Goal: Task Accomplishment & Management: Complete application form

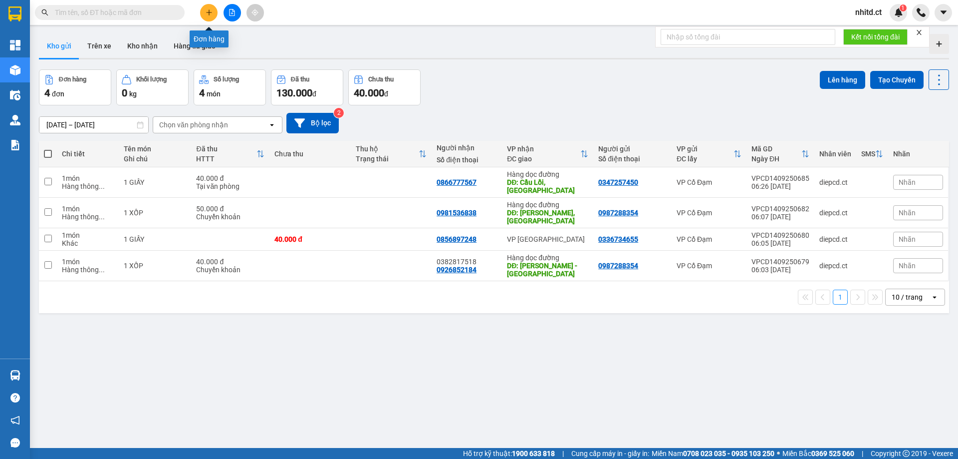
click at [212, 11] on icon "plus" at bounding box center [209, 12] width 7 height 7
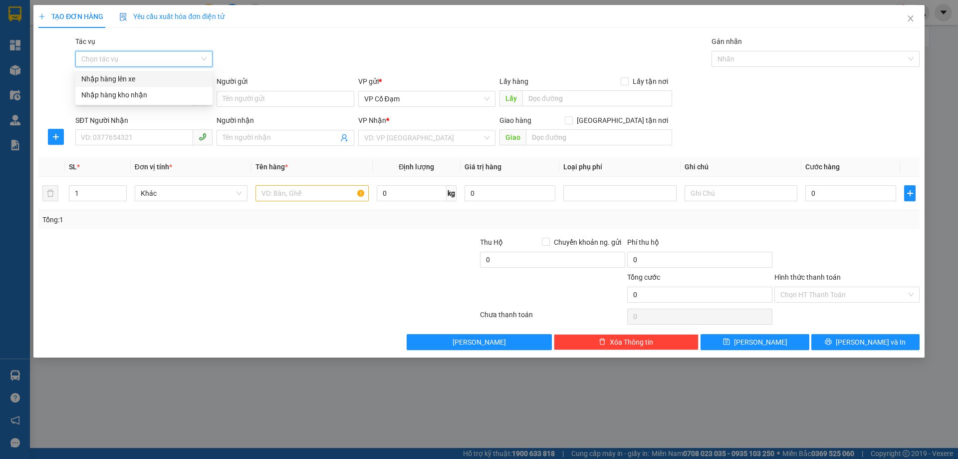
click at [153, 58] on input "Tác vụ" at bounding box center [140, 58] width 118 height 15
click at [123, 80] on div "Nhập hàng lên xe" at bounding box center [143, 78] width 125 height 11
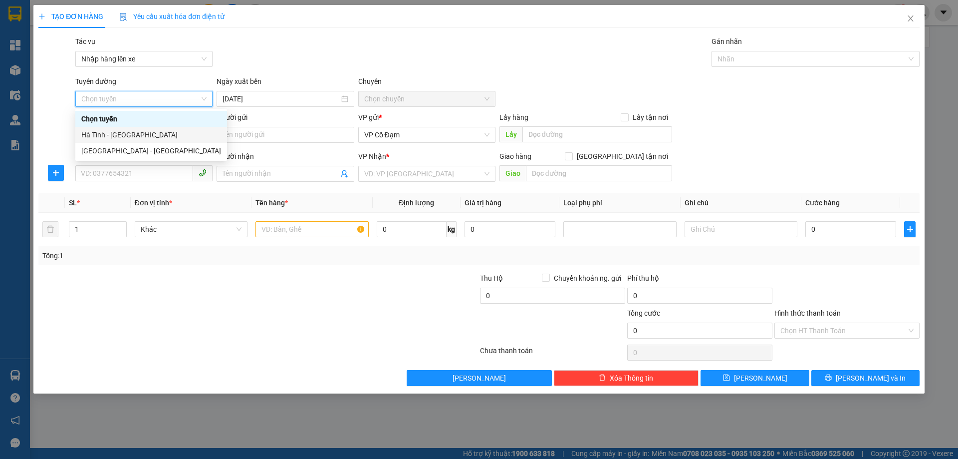
click at [105, 137] on div "Hà Tĩnh - [GEOGRAPHIC_DATA]" at bounding box center [151, 134] width 140 height 11
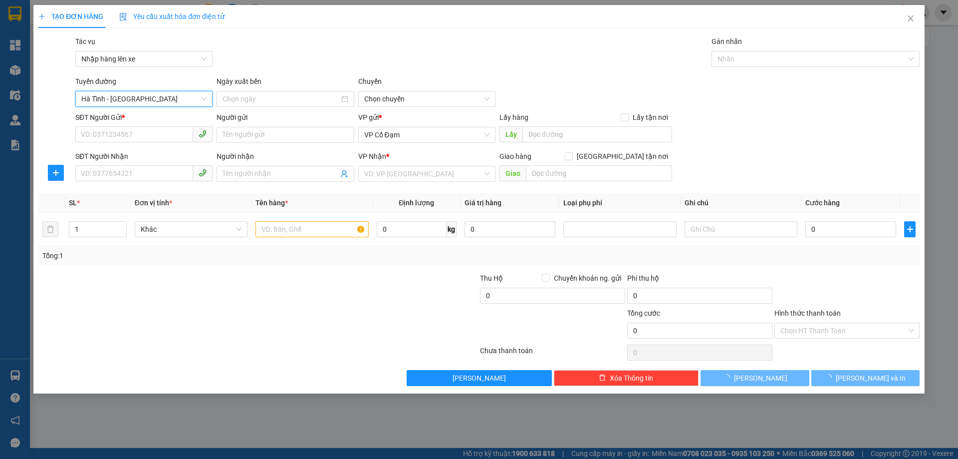
type input "[DATE]"
click at [402, 97] on span "06:00 - 38H-048.28" at bounding box center [426, 98] width 125 height 15
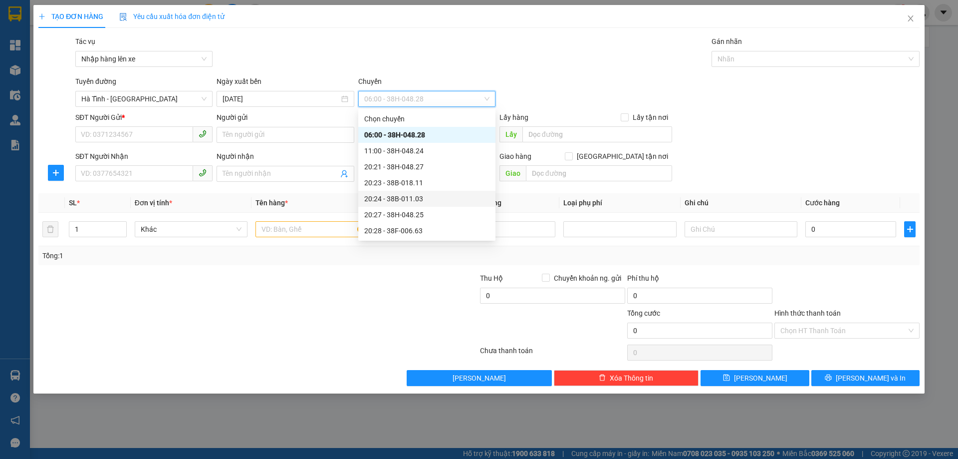
scroll to position [50, 0]
click at [403, 210] on div "21:00 - 38F-006.62" at bounding box center [426, 212] width 125 height 11
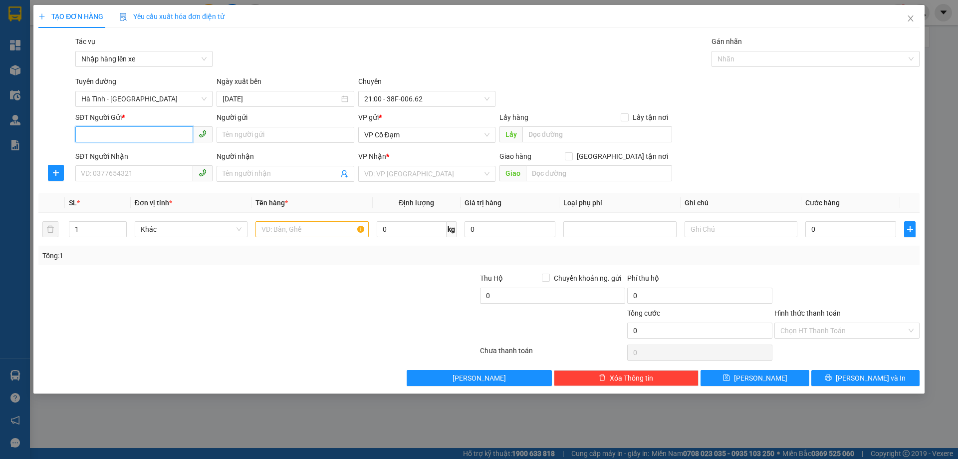
drag, startPoint x: 117, startPoint y: 136, endPoint x: 111, endPoint y: 129, distance: 8.9
click at [117, 135] on input "SĐT Người Gửi *" at bounding box center [134, 134] width 118 height 16
paste input "0368603792"
click at [412, 136] on span "VP Cổ Đạm" at bounding box center [426, 134] width 125 height 15
type input "0368603792"
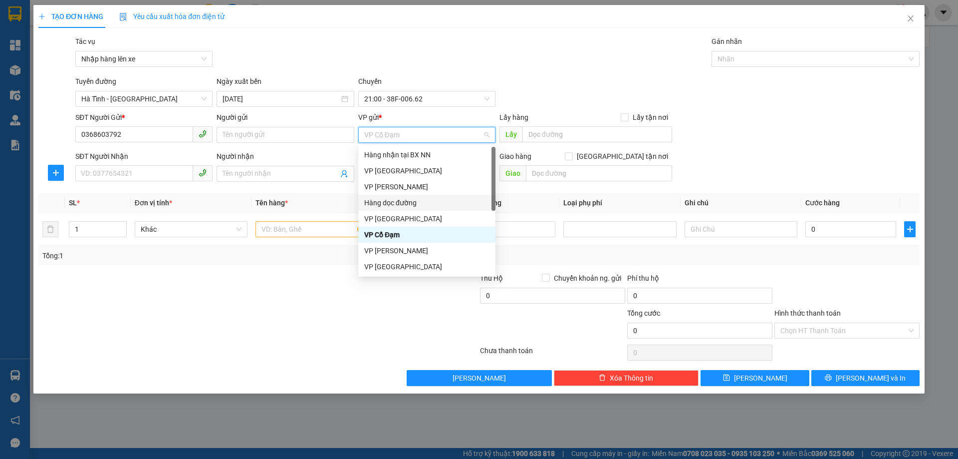
click at [389, 200] on div "Hàng dọc đường" at bounding box center [426, 202] width 125 height 11
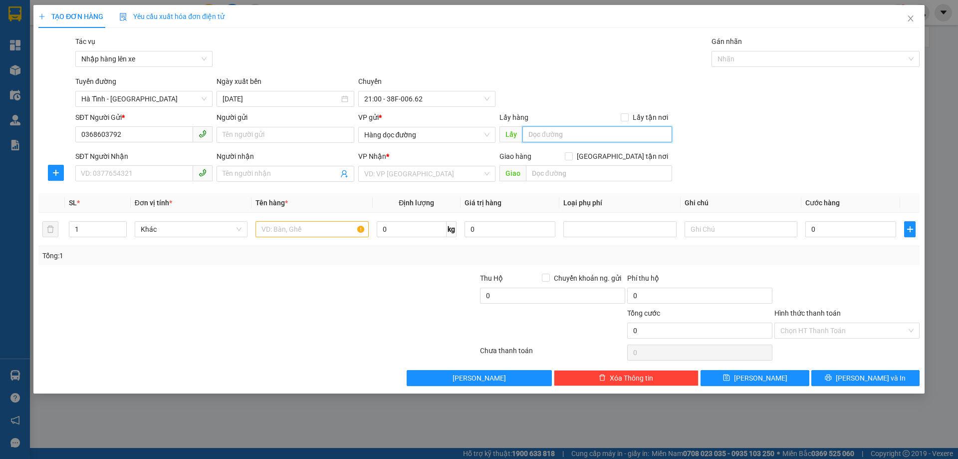
click at [538, 138] on input "text" at bounding box center [598, 134] width 150 height 16
paste input "Ngã 4 X Thành"
type input "Ngã 4 X Thành"
click at [128, 177] on input "SĐT Người Nhận" at bounding box center [134, 173] width 118 height 16
click at [139, 177] on input "SĐT Người Nhận" at bounding box center [134, 173] width 118 height 16
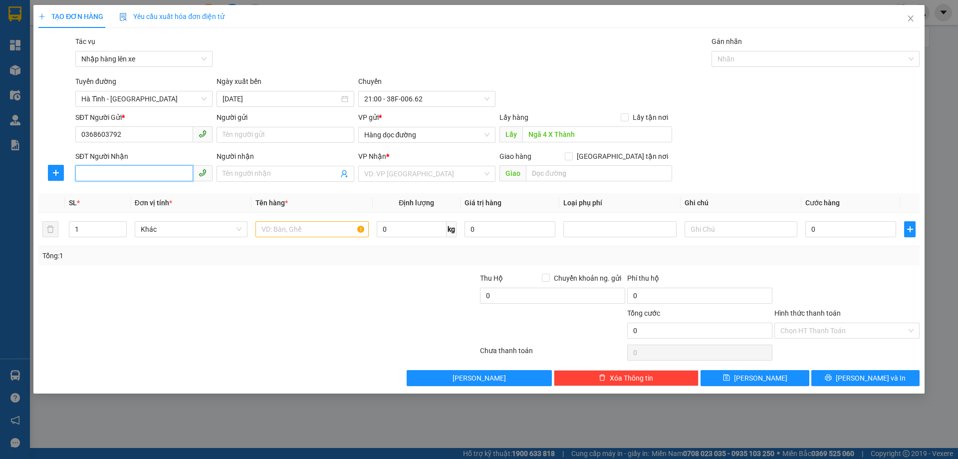
paste input "0827843184"
type input "0827843184"
click at [382, 172] on input "search" at bounding box center [423, 173] width 118 height 15
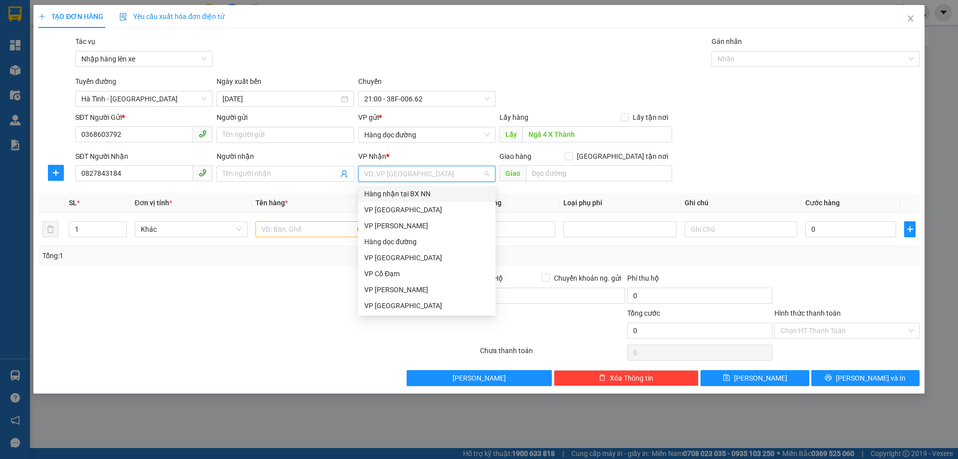
click at [387, 196] on div "Hàng nhận tại BX NN" at bounding box center [426, 193] width 125 height 11
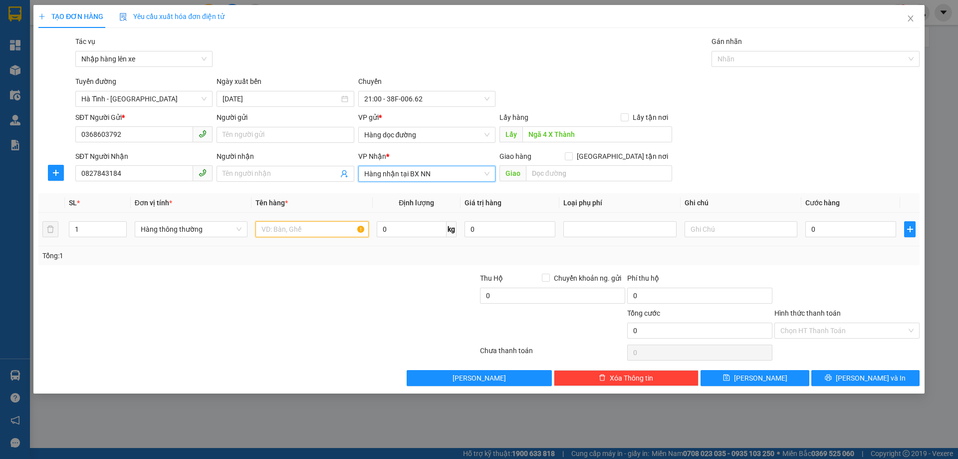
click at [293, 231] on input "text" at bounding box center [312, 229] width 113 height 16
paste input "Gửi xe máy wave"
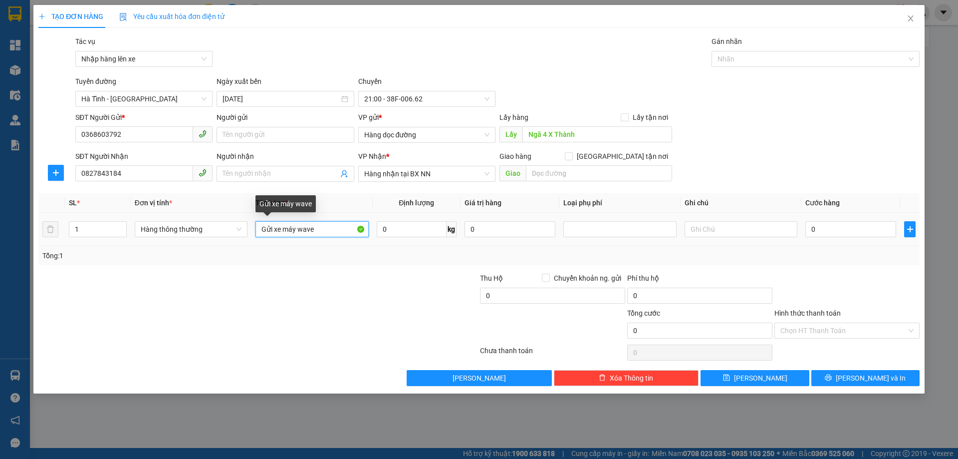
click at [273, 230] on input "Gửi xe máy wave" at bounding box center [312, 229] width 113 height 16
type input "1 xe máy wave"
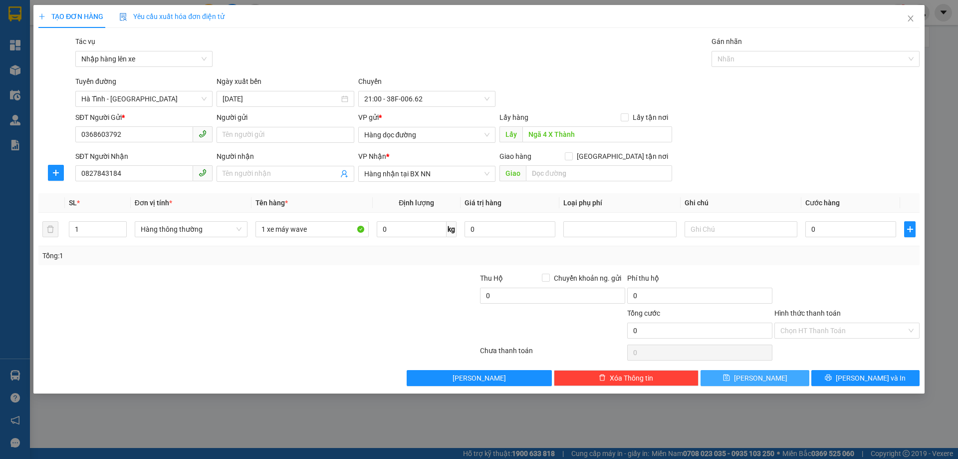
click at [730, 378] on icon "save" at bounding box center [726, 377] width 7 height 7
